Goal: Task Accomplishment & Management: Use online tool/utility

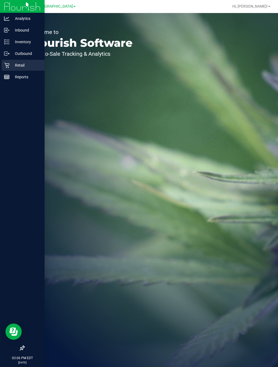
click at [33, 69] on div "Retail" at bounding box center [23, 65] width 43 height 11
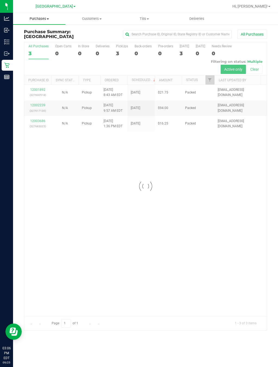
click at [38, 17] on span "Purchases" at bounding box center [39, 18] width 53 height 5
click at [38, 39] on span "Fulfillment" at bounding box center [30, 39] width 34 height 5
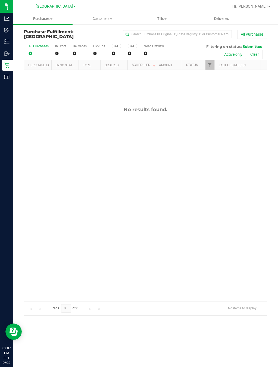
click at [51, 8] on span "[GEOGRAPHIC_DATA]" at bounding box center [54, 6] width 37 height 5
click at [39, 26] on link "Ft. Lauderdale WC" at bounding box center [55, 26] width 79 height 7
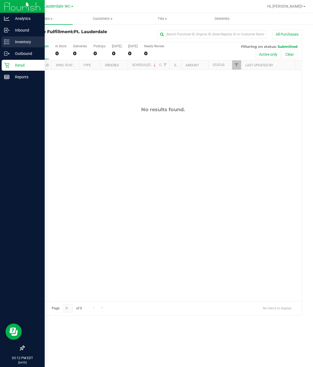
click at [19, 43] on p "Inventory" at bounding box center [26, 42] width 33 height 7
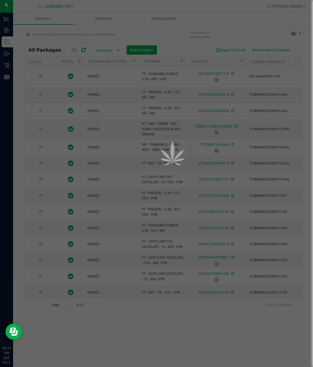
click at [62, 38] on div at bounding box center [156, 183] width 313 height 367
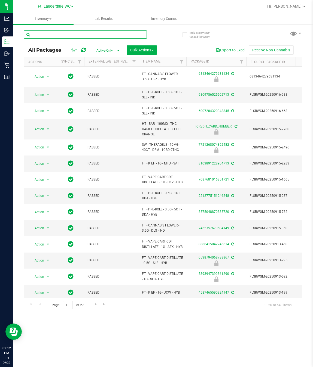
click at [61, 36] on input "text" at bounding box center [85, 34] width 123 height 8
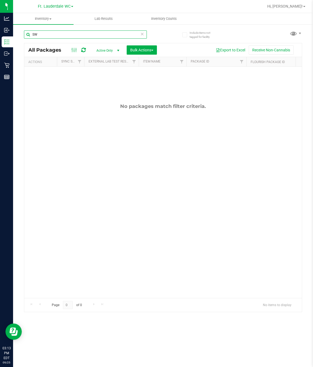
type input "S"
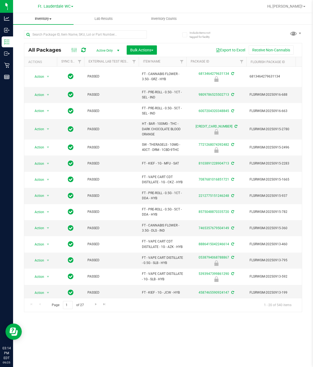
click at [42, 18] on span "Inventory" at bounding box center [43, 18] width 60 height 5
click at [92, 6] on div "Ft. [GEOGRAPHIC_DATA] WC [GEOGRAPHIC_DATA] WC Ft. Lauderdale WC" at bounding box center [55, 6] width 79 height 8
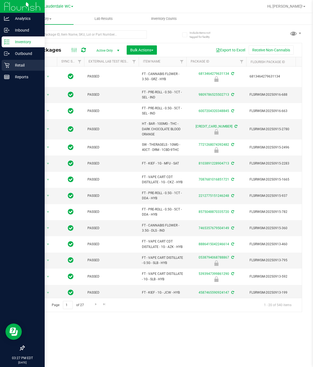
click at [21, 64] on p "Retail" at bounding box center [26, 65] width 33 height 7
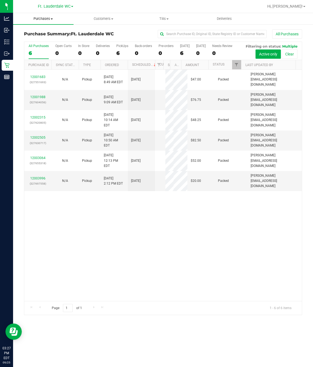
click at [42, 19] on span "Purchases" at bounding box center [43, 18] width 60 height 5
click at [39, 37] on li "Fulfillment" at bounding box center [43, 39] width 60 height 7
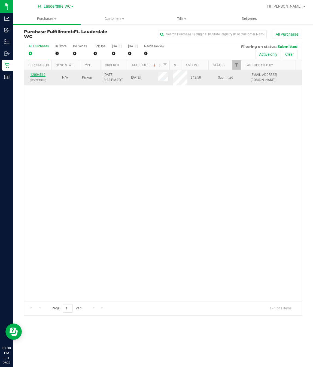
click at [40, 77] on link "12004510" at bounding box center [37, 75] width 15 height 4
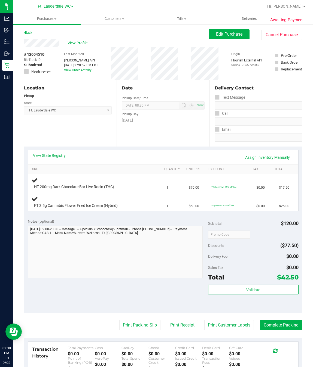
click at [50, 153] on link "View State Registry" at bounding box center [49, 155] width 33 height 5
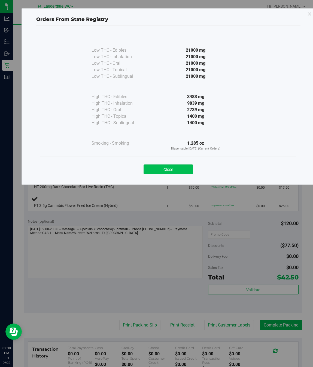
click at [175, 170] on button "Close" at bounding box center [168, 170] width 50 height 10
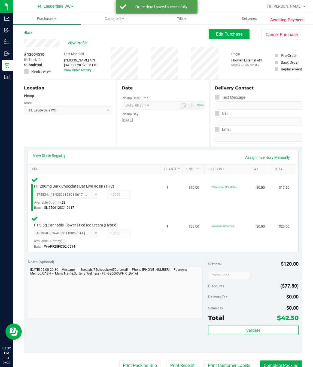
click at [52, 155] on link "View State Registry" at bounding box center [49, 155] width 33 height 5
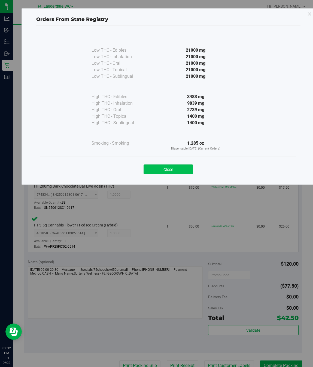
click at [174, 169] on button "Close" at bounding box center [168, 170] width 50 height 10
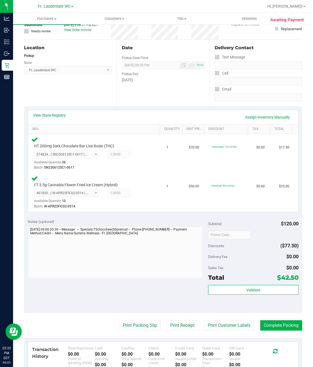
scroll to position [41, 0]
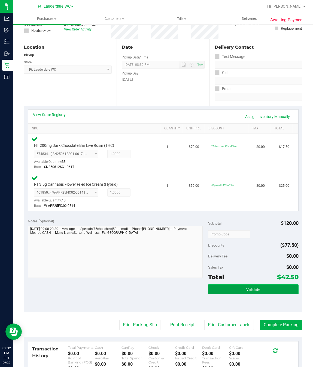
click at [225, 290] on button "Validate" at bounding box center [253, 290] width 90 height 10
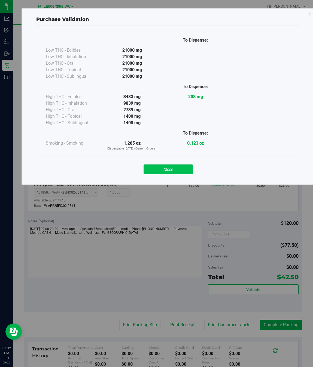
click at [170, 168] on button "Close" at bounding box center [168, 170] width 50 height 10
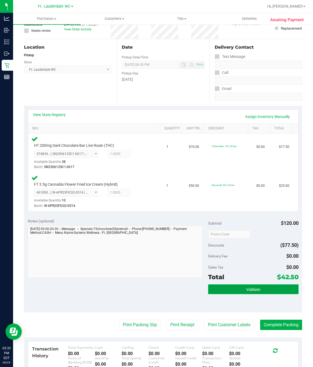
click at [251, 288] on span "Validate" at bounding box center [253, 290] width 14 height 4
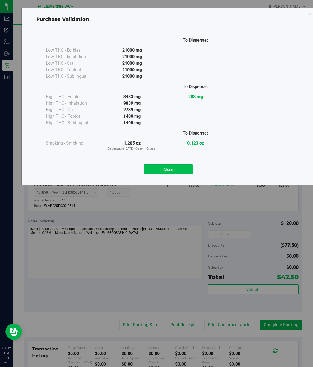
click at [183, 169] on button "Close" at bounding box center [168, 170] width 50 height 10
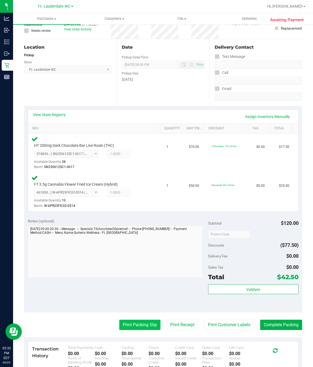
click at [142, 324] on button "Print Packing Slip" at bounding box center [139, 325] width 41 height 10
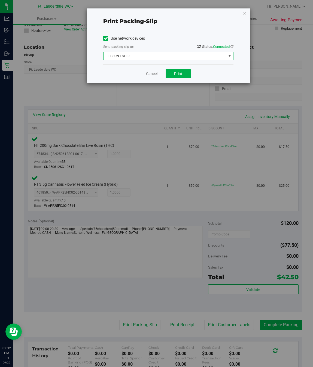
click at [161, 54] on span "EPSON-ESTER" at bounding box center [164, 56] width 123 height 8
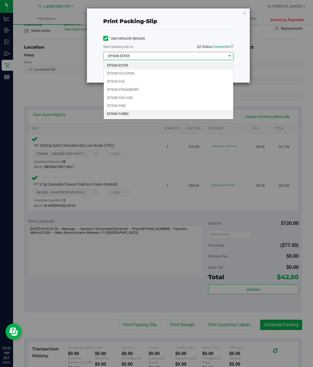
click at [146, 116] on li "EPSON-TURBO" at bounding box center [168, 114] width 129 height 8
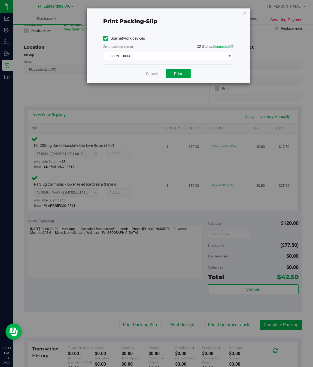
click at [171, 74] on button "Print" at bounding box center [177, 73] width 25 height 9
click at [242, 13] on icon "button" at bounding box center [244, 13] width 4 height 7
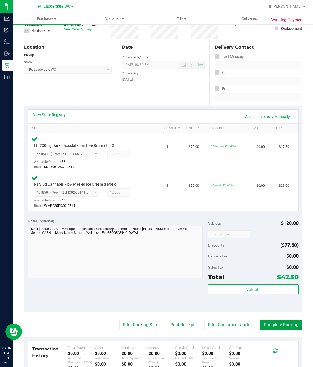
click at [265, 330] on button "Complete Packing" at bounding box center [281, 325] width 42 height 10
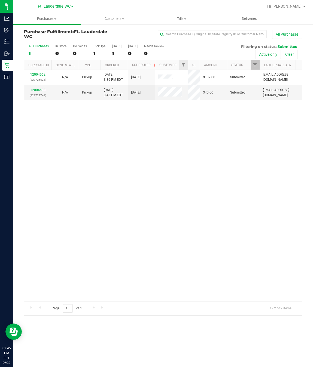
drag, startPoint x: 168, startPoint y: 65, endPoint x: 188, endPoint y: 69, distance: 19.6
click at [188, 69] on div "Purchase ID Sync Status Type Ordered Scheduled Customer State Registry ID Addre…" at bounding box center [159, 64] width 271 height 9
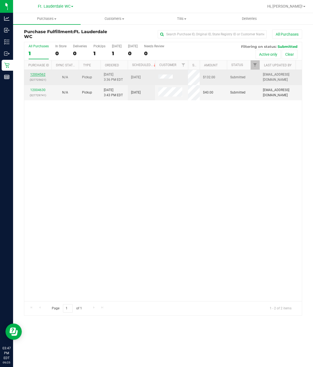
click at [40, 76] on link "12004562" at bounding box center [37, 75] width 15 height 4
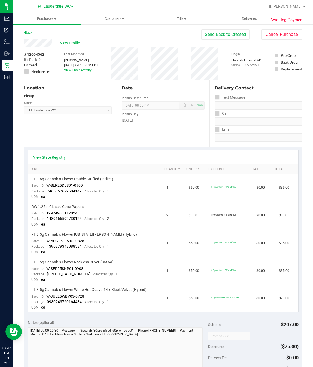
click at [53, 160] on link "View State Registry" at bounding box center [49, 157] width 33 height 5
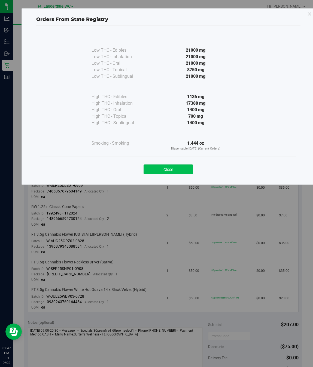
click at [167, 173] on button "Close" at bounding box center [168, 170] width 50 height 10
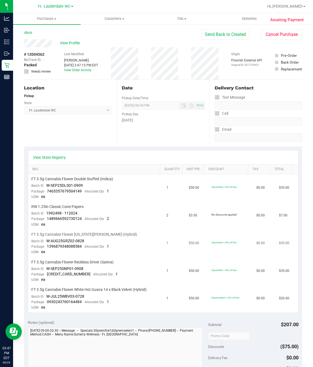
scroll to position [41, 0]
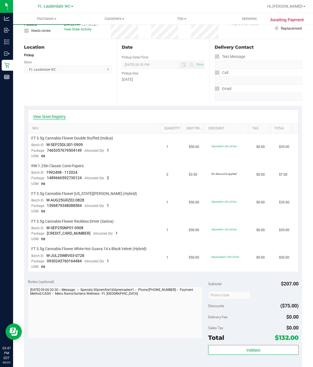
click at [57, 118] on link "View State Registry" at bounding box center [49, 116] width 33 height 5
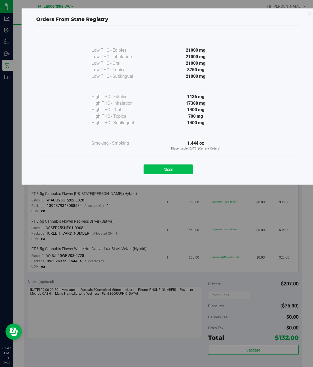
click at [174, 171] on button "Close" at bounding box center [168, 170] width 50 height 10
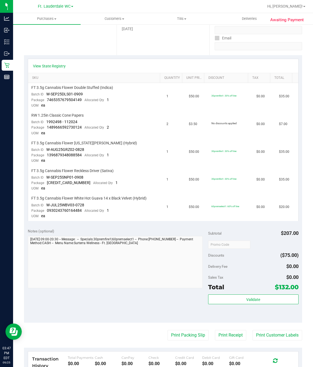
scroll to position [163, 0]
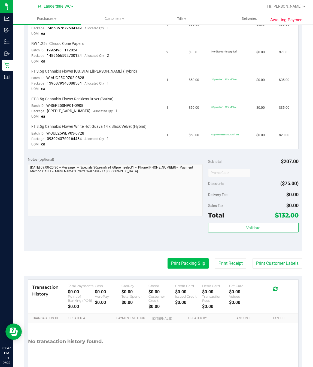
click at [177, 259] on button "Print Packing Slip" at bounding box center [187, 264] width 41 height 10
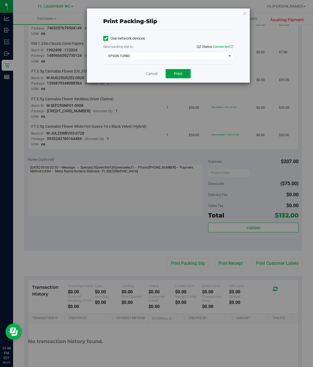
click at [176, 73] on span "Print" at bounding box center [178, 74] width 8 height 4
click at [152, 76] on link "Cancel" at bounding box center [151, 74] width 11 height 6
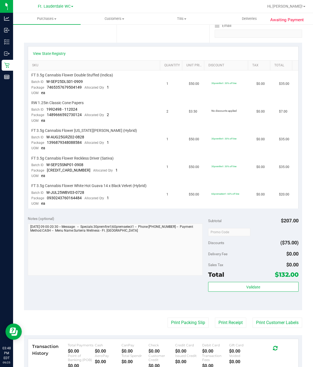
scroll to position [101, 0]
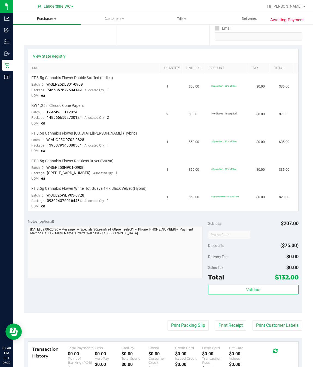
click at [48, 17] on span "Purchases" at bounding box center [46, 18] width 67 height 5
click at [36, 41] on span "Fulfillment" at bounding box center [30, 39] width 34 height 5
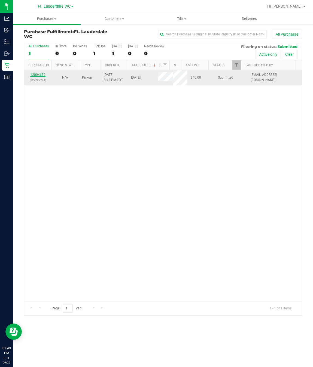
click at [44, 75] on link "12004630" at bounding box center [37, 75] width 15 height 4
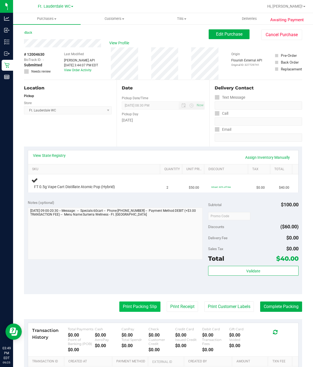
click at [146, 312] on button "Print Packing Slip" at bounding box center [139, 307] width 41 height 10
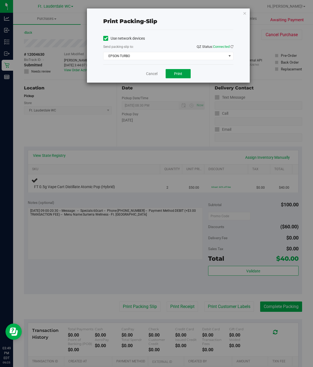
click at [178, 76] on span "Print" at bounding box center [178, 74] width 8 height 4
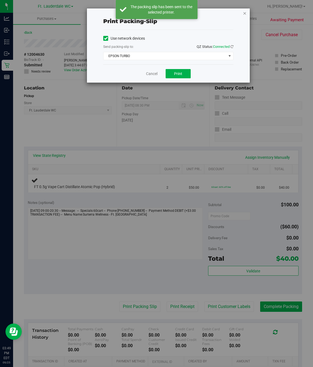
click at [244, 13] on icon "button" at bounding box center [244, 13] width 4 height 7
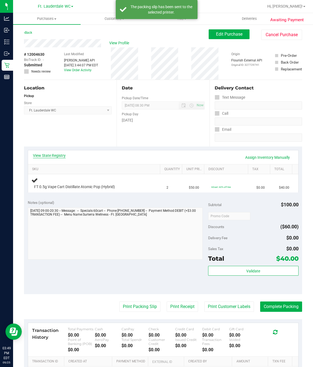
click at [57, 153] on link "View State Registry" at bounding box center [49, 155] width 33 height 5
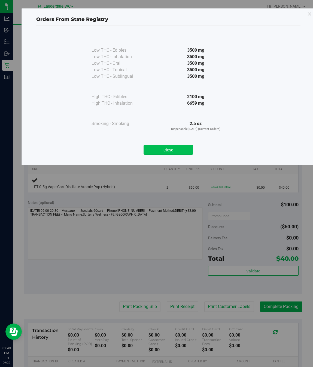
click at [173, 150] on button "Close" at bounding box center [168, 150] width 50 height 10
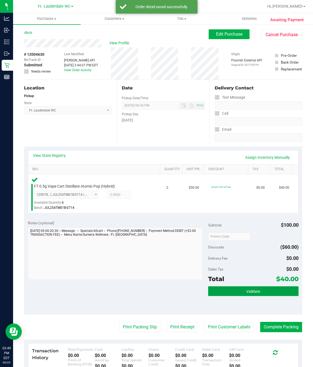
click at [248, 293] on span "Validate" at bounding box center [253, 292] width 14 height 4
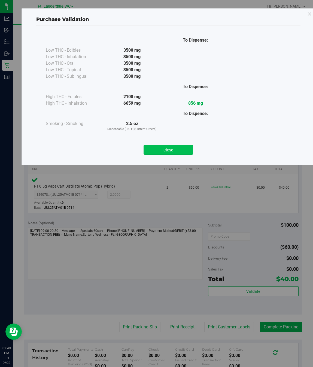
click at [167, 153] on button "Close" at bounding box center [168, 150] width 50 height 10
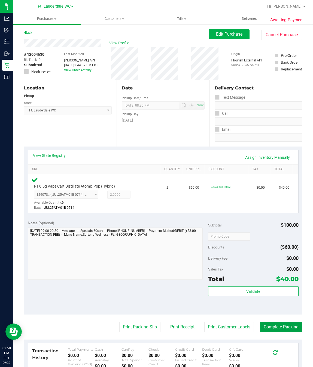
click at [260, 327] on button "Complete Packing" at bounding box center [281, 327] width 42 height 10
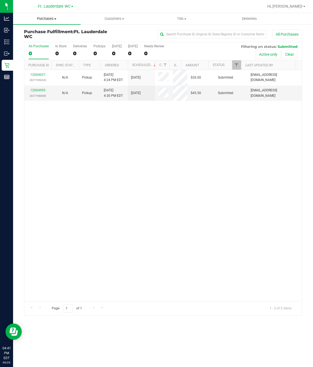
click at [50, 20] on span "Purchases" at bounding box center [46, 18] width 67 height 5
click at [41, 38] on span "Fulfillment" at bounding box center [30, 39] width 34 height 5
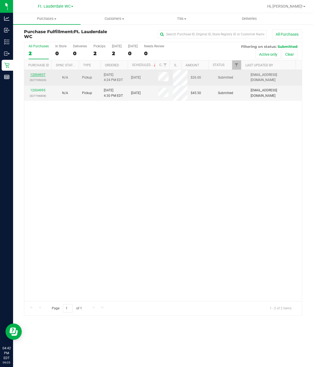
click at [35, 75] on link "12004937" at bounding box center [37, 75] width 15 height 4
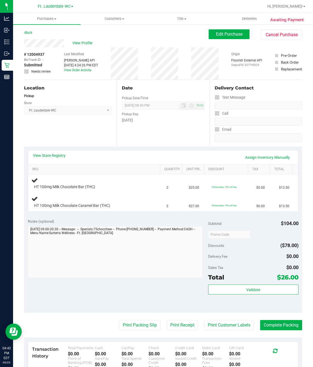
click at [53, 152] on div "View State Registry Assign Inventory Manually" at bounding box center [163, 157] width 270 height 14
click at [53, 156] on link "View State Registry" at bounding box center [49, 155] width 33 height 5
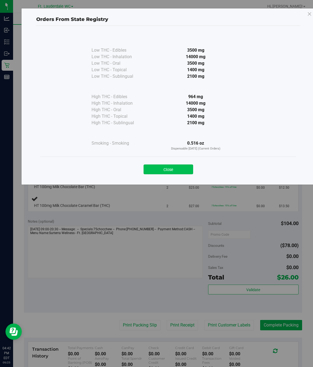
click at [179, 169] on button "Close" at bounding box center [168, 170] width 50 height 10
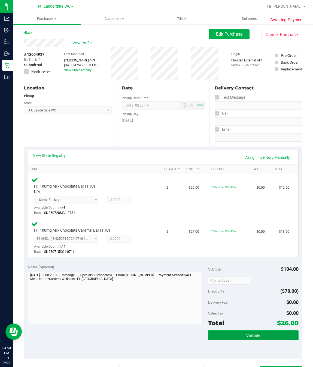
click at [246, 336] on span "Validate" at bounding box center [253, 336] width 14 height 4
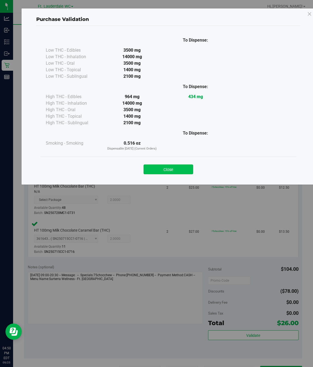
click at [171, 167] on button "Close" at bounding box center [168, 170] width 50 height 10
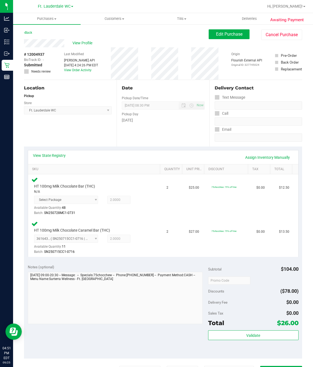
click at [52, 159] on div "View State Registry Assign Inventory Manually" at bounding box center [163, 157] width 260 height 9
click at [54, 158] on link "View State Registry" at bounding box center [49, 155] width 33 height 5
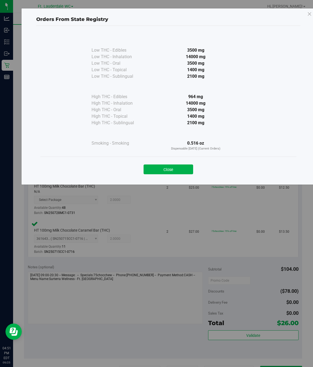
click at [168, 176] on div "Close" at bounding box center [168, 168] width 256 height 22
click at [173, 173] on button "Close" at bounding box center [168, 170] width 50 height 10
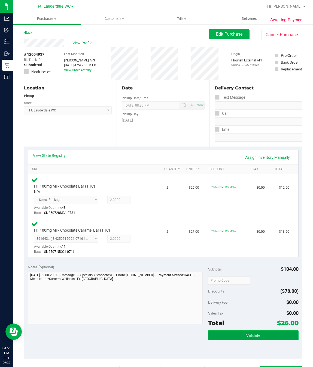
click at [267, 339] on button "Validate" at bounding box center [253, 336] width 90 height 10
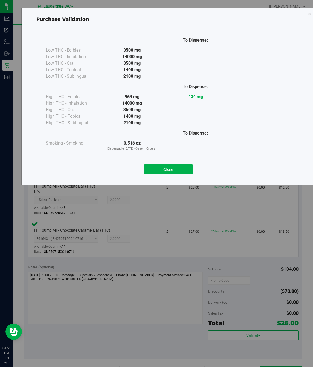
click at [166, 175] on div "Close" at bounding box center [168, 168] width 256 height 22
click at [169, 173] on button "Close" at bounding box center [168, 170] width 50 height 10
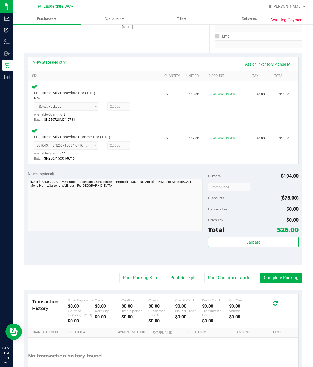
scroll to position [136, 0]
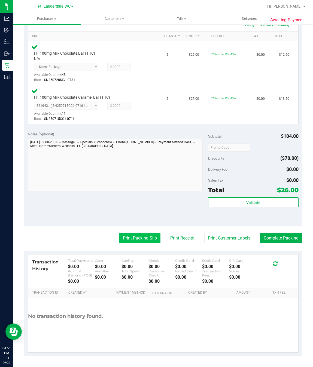
click at [142, 239] on button "Print Packing Slip" at bounding box center [139, 238] width 41 height 10
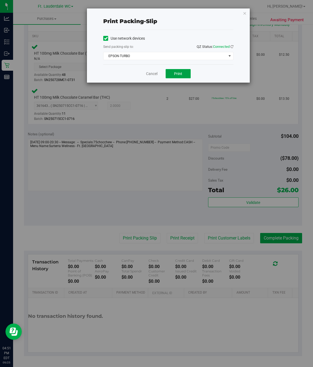
click at [175, 75] on span "Print" at bounding box center [178, 74] width 8 height 4
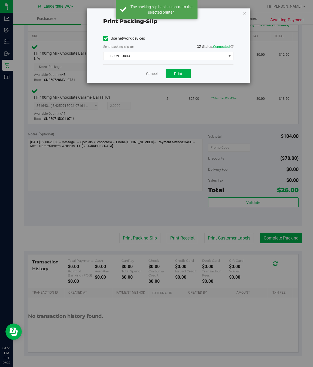
click at [246, 13] on div "Print packing-slip Use network devices Send packing-slip to: QZ Status: Connect…" at bounding box center [168, 45] width 163 height 74
click at [245, 13] on icon "button" at bounding box center [244, 13] width 4 height 7
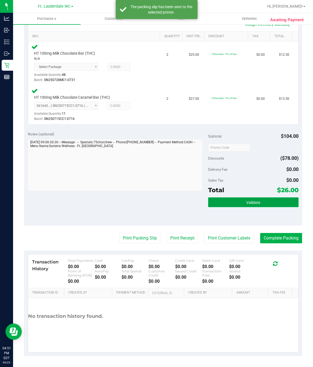
click at [241, 198] on button "Validate" at bounding box center [253, 203] width 90 height 10
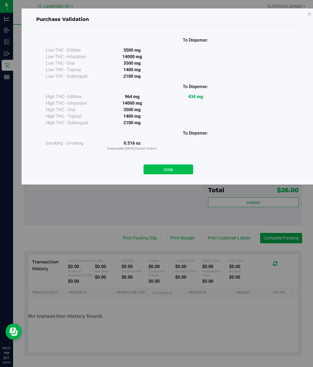
click at [170, 167] on button "Close" at bounding box center [168, 170] width 50 height 10
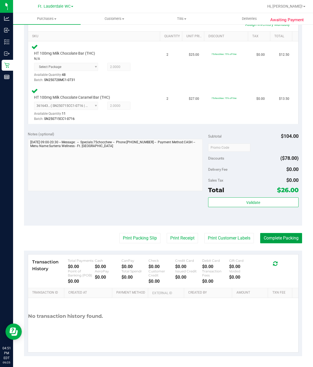
click at [278, 237] on button "Complete Packing" at bounding box center [281, 238] width 42 height 10
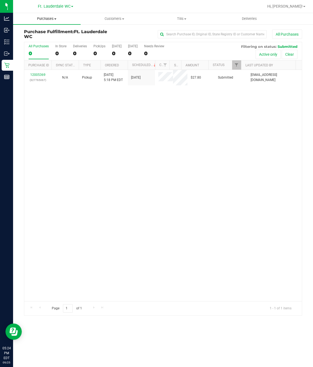
click at [45, 20] on span "Purchases" at bounding box center [46, 18] width 67 height 5
click at [42, 40] on span "Fulfillment" at bounding box center [30, 39] width 34 height 5
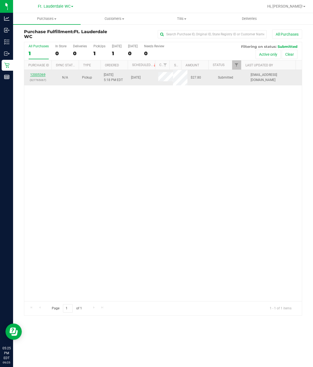
click at [39, 75] on link "12005369" at bounding box center [37, 75] width 15 height 4
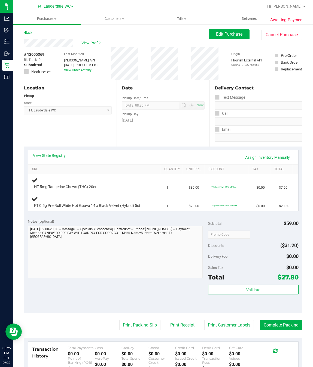
click at [60, 155] on link "View State Registry" at bounding box center [49, 155] width 33 height 5
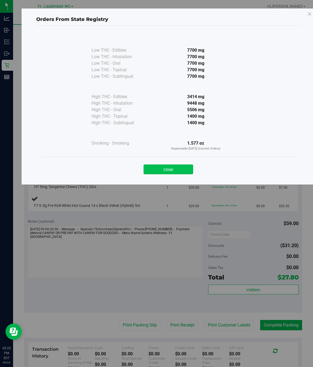
click at [165, 167] on button "Close" at bounding box center [168, 170] width 50 height 10
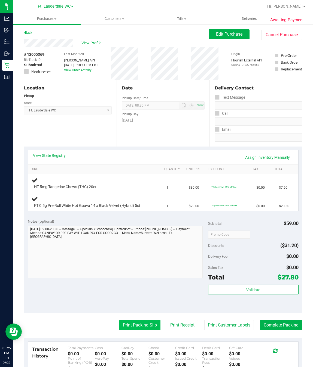
click at [126, 325] on button "Print Packing Slip" at bounding box center [139, 325] width 41 height 10
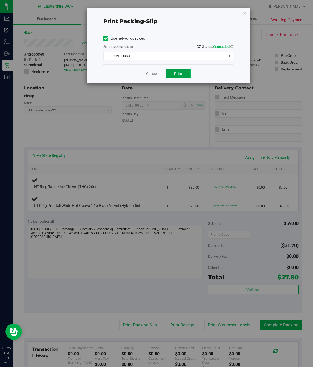
click at [171, 77] on button "Print" at bounding box center [177, 73] width 25 height 9
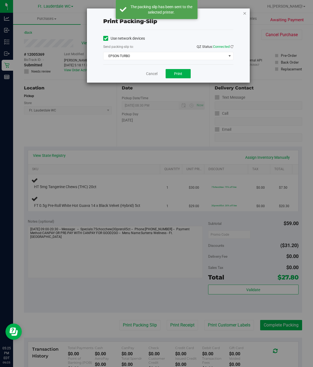
click at [243, 14] on icon "button" at bounding box center [244, 13] width 4 height 7
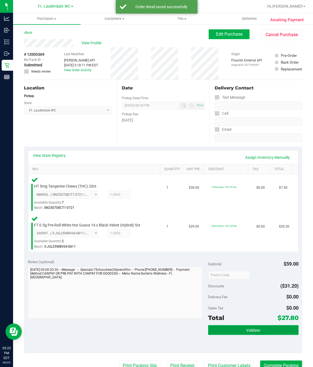
click at [240, 327] on button "Validate" at bounding box center [253, 330] width 90 height 10
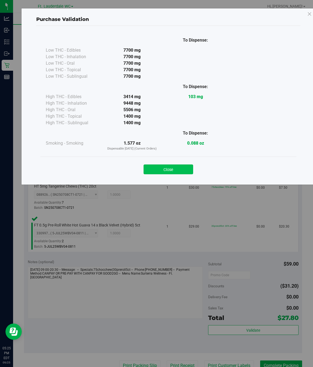
click at [157, 168] on button "Close" at bounding box center [168, 170] width 50 height 10
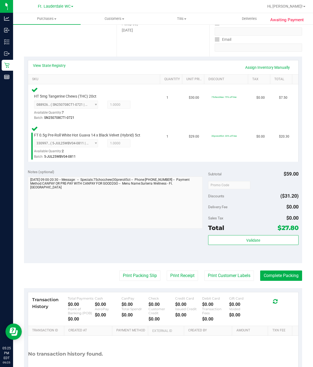
scroll to position [130, 0]
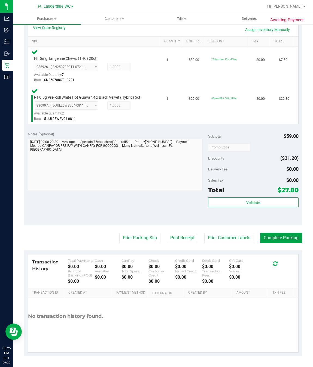
click at [277, 236] on button "Complete Packing" at bounding box center [281, 238] width 42 height 10
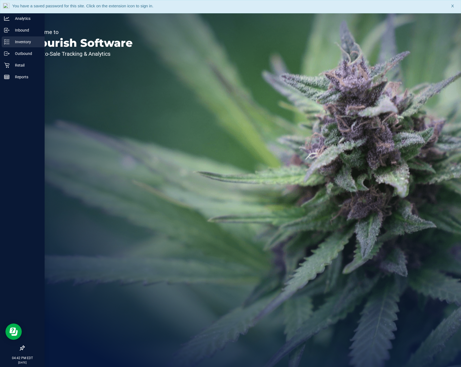
click at [24, 41] on p "Inventory" at bounding box center [26, 42] width 33 height 7
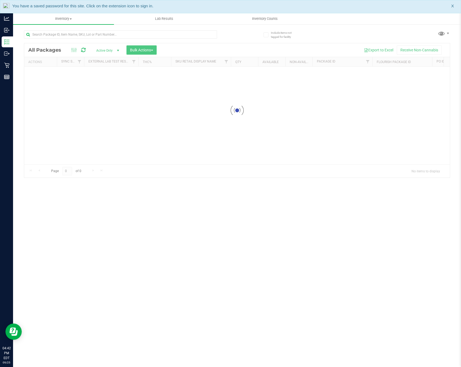
click at [451, 7] on div "You have a saved password for this site. Click on the extension icon to sign in…" at bounding box center [230, 6] width 461 height 13
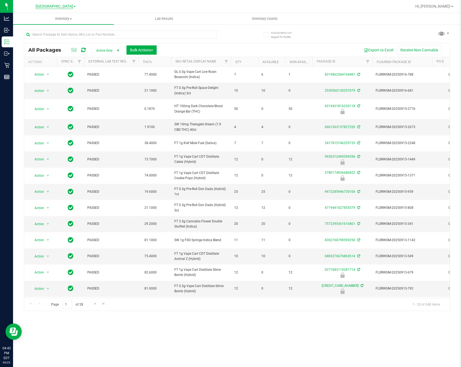
click at [69, 7] on span "[GEOGRAPHIC_DATA]" at bounding box center [54, 6] width 37 height 5
click at [59, 27] on link "Ft. Lauderdale WC" at bounding box center [55, 26] width 79 height 7
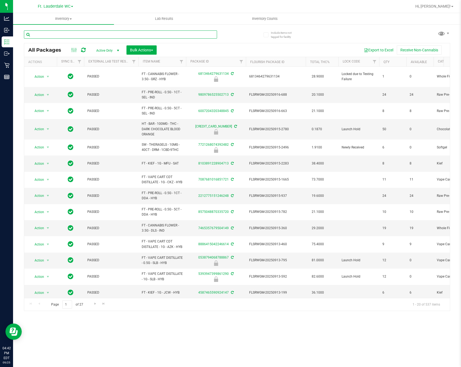
click at [68, 34] on input "text" at bounding box center [120, 34] width 193 height 8
type input "milk chocolate"
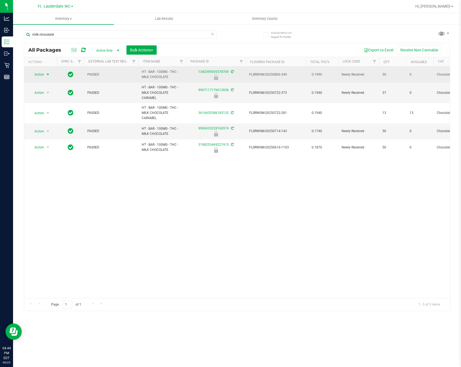
click at [37, 72] on span "Action" at bounding box center [37, 75] width 15 height 8
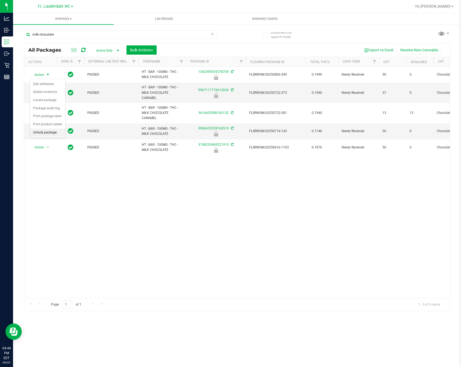
click at [47, 135] on li "Unlock package" at bounding box center [47, 133] width 35 height 8
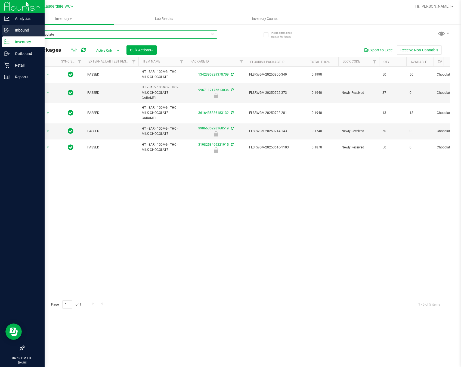
drag, startPoint x: 63, startPoint y: 32, endPoint x: 3, endPoint y: 29, distance: 59.7
click at [0, 27] on html "Analytics Inbound Inventory Outbound Retail Reports 04:52 PM EDT 09/25/2025 09/…" at bounding box center [230, 183] width 461 height 367
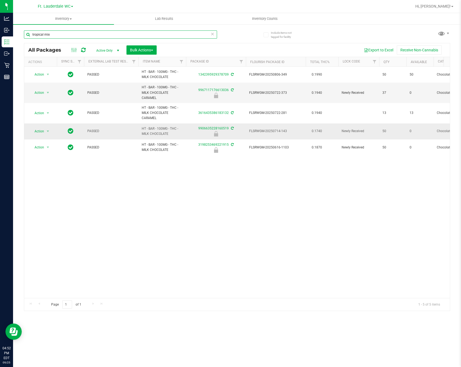
type input "tropical mix"
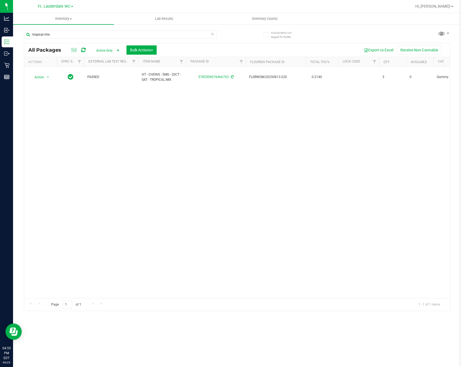
click at [212, 35] on icon at bounding box center [213, 33] width 4 height 7
